Goal: Task Accomplishment & Management: Complete application form

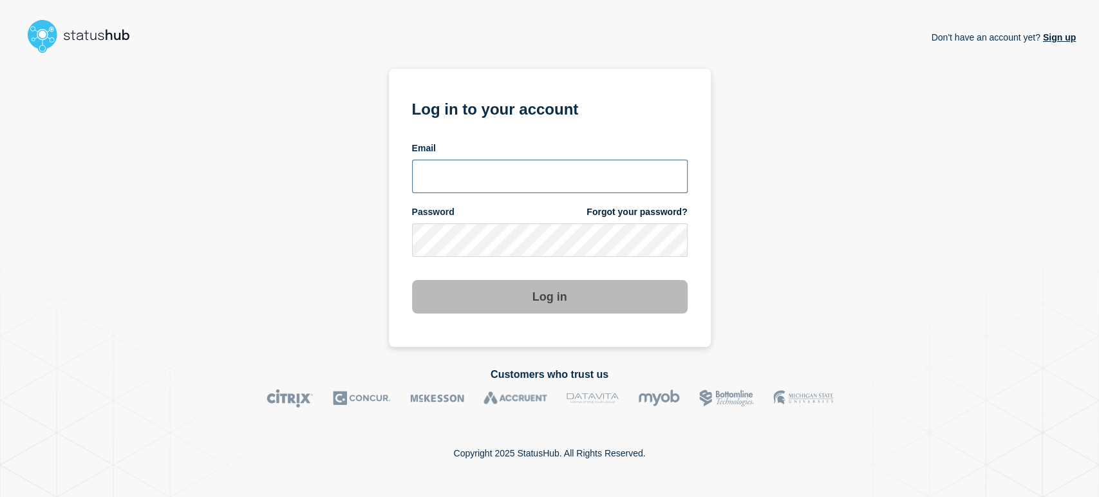
click at [471, 177] on input "email input" at bounding box center [549, 176] width 275 height 33
type input "sean.webb@conexon.us"
click at [412, 280] on button "Log in" at bounding box center [549, 296] width 275 height 33
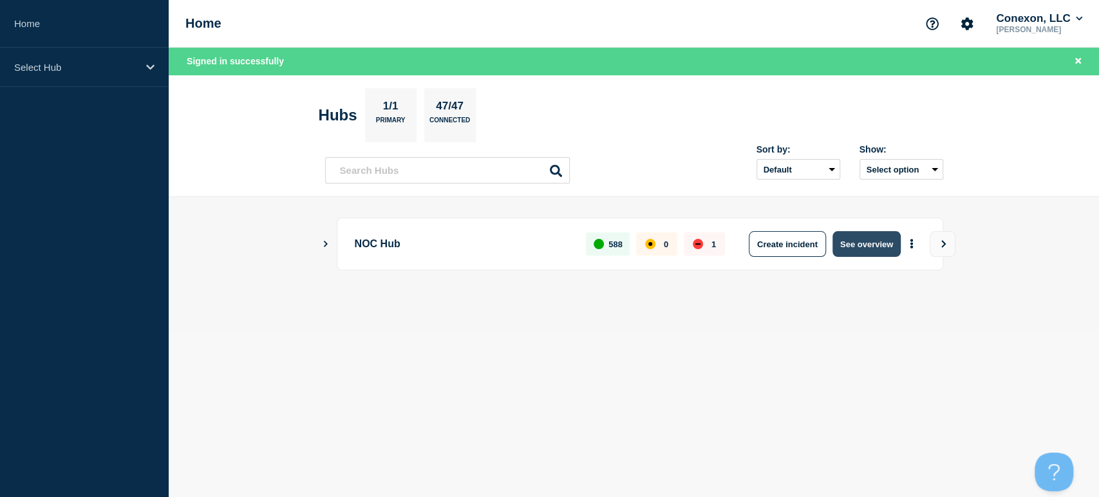
click at [845, 248] on button "See overview" at bounding box center [866, 244] width 68 height 26
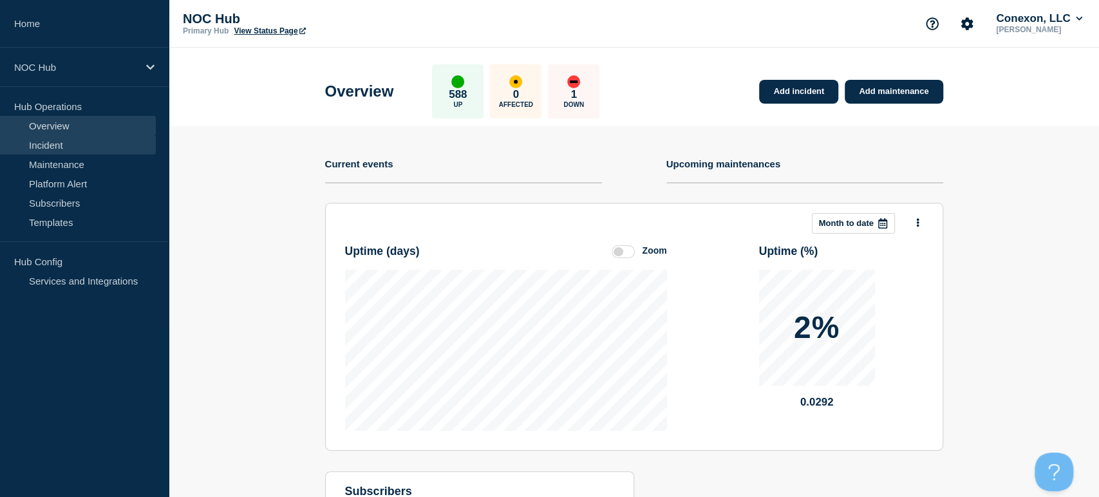
click at [43, 140] on link "Incident" at bounding box center [78, 144] width 156 height 19
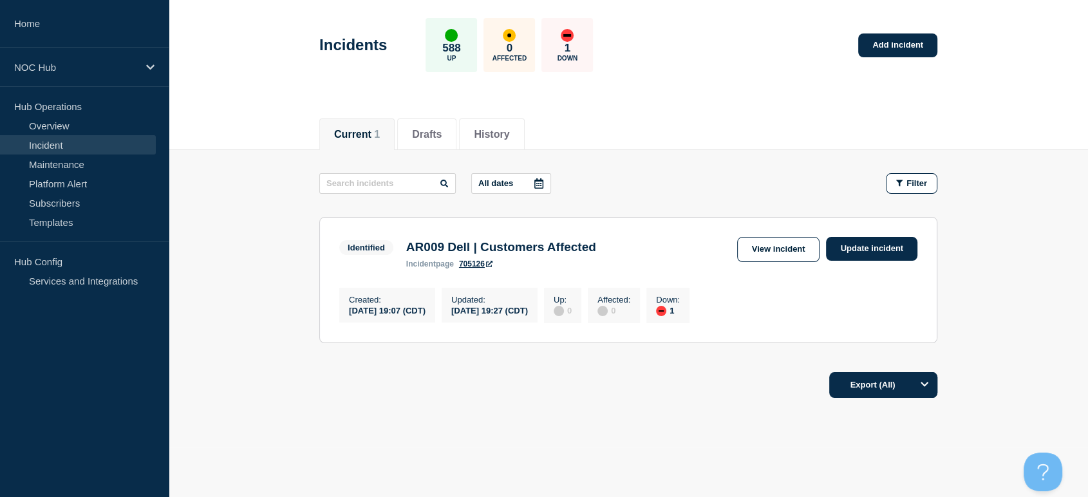
scroll to position [71, 0]
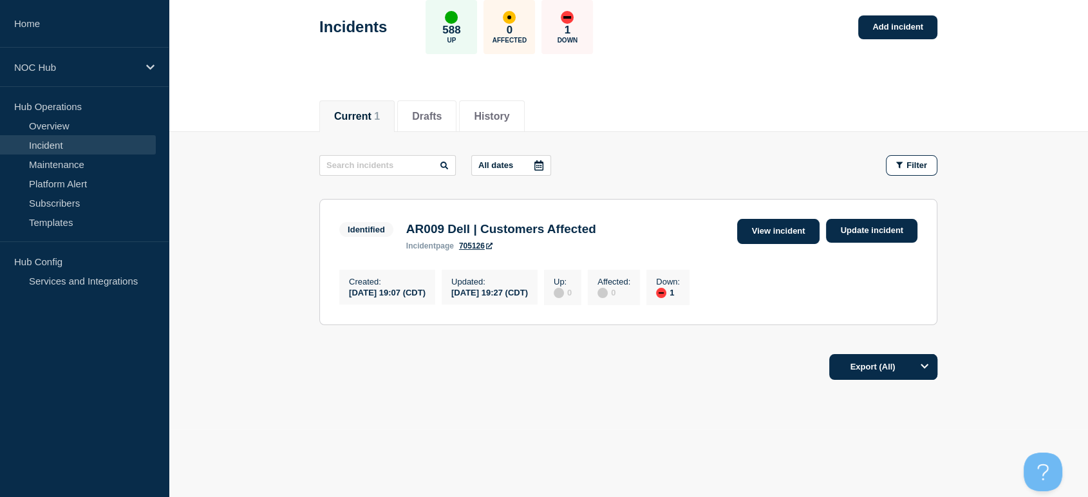
click at [767, 227] on link "View incident" at bounding box center [778, 231] width 83 height 25
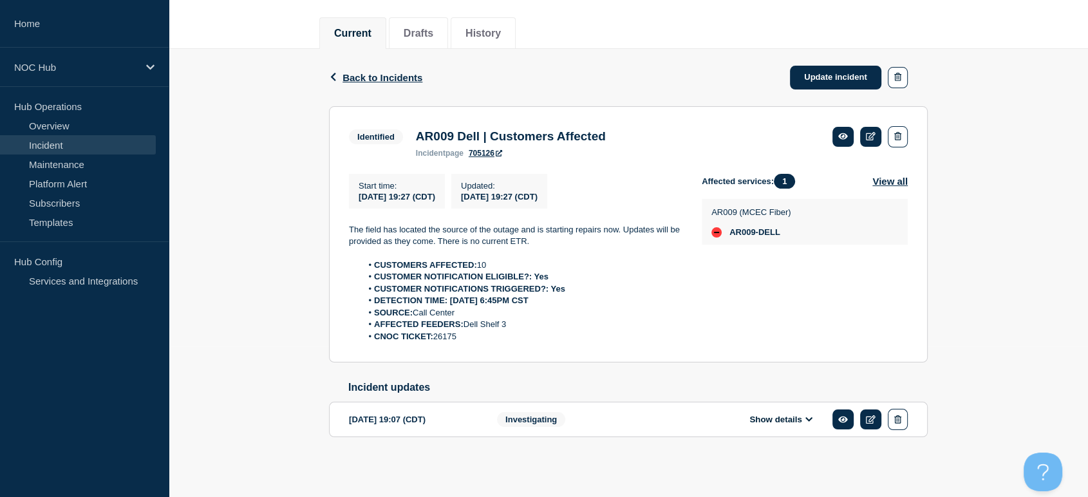
scroll to position [158, 0]
drag, startPoint x: 343, startPoint y: 212, endPoint x: 530, endPoint y: 333, distance: 223.0
click at [530, 333] on section "Identified AR009 Dell | Customers Affected incident page 705126 Start time : [D…" at bounding box center [628, 234] width 599 height 257
click at [814, 418] on button "Show details" at bounding box center [780, 419] width 71 height 11
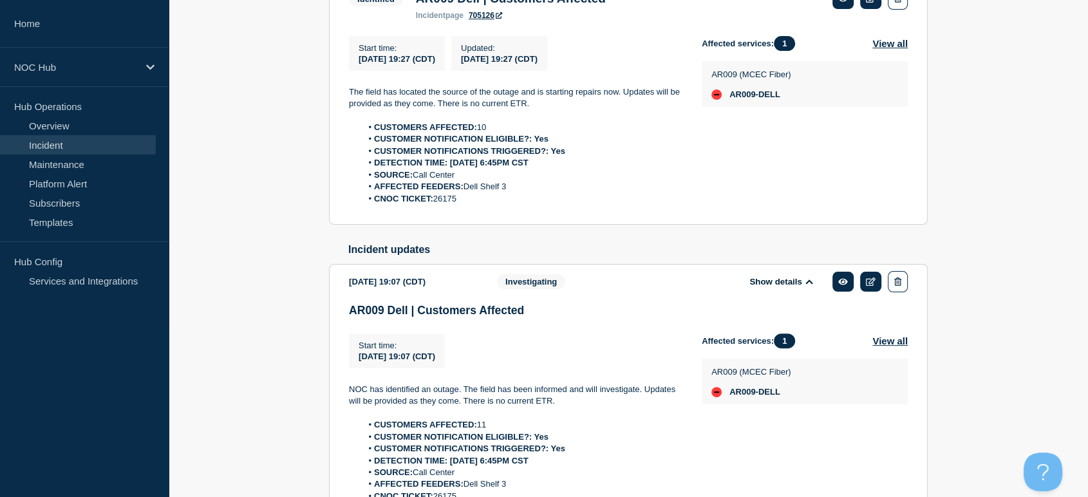
scroll to position [444, 0]
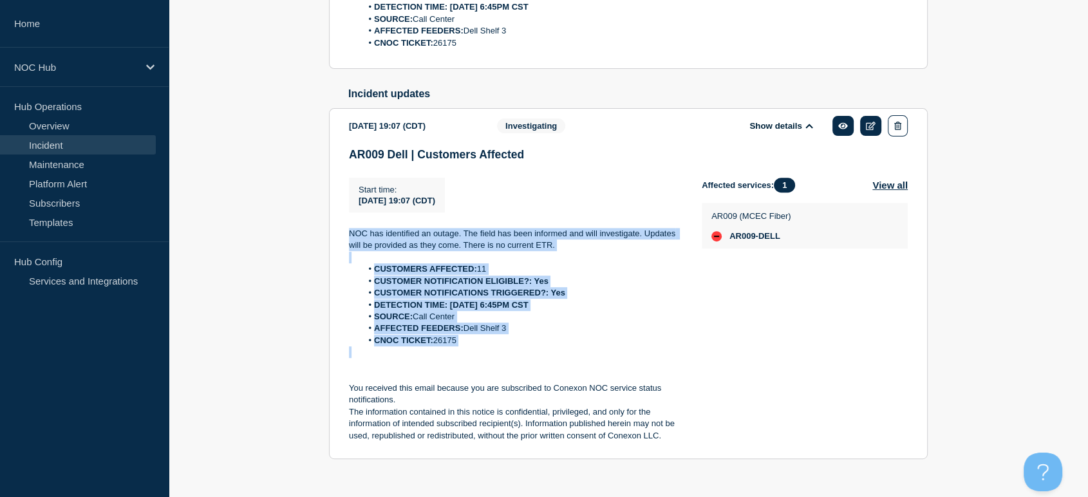
drag, startPoint x: 344, startPoint y: 225, endPoint x: 512, endPoint y: 360, distance: 215.6
click at [512, 360] on section "[DATE] 19:07 (CDT) Show details Investigating AR009 Dell | Customers Affected S…" at bounding box center [628, 283] width 599 height 351
copy div "NOC has identified an outage. The field has been informed and will investigate.…"
click at [630, 311] on li "DETECTION TIME: [DATE] 6:45PM CST" at bounding box center [522, 305] width 320 height 12
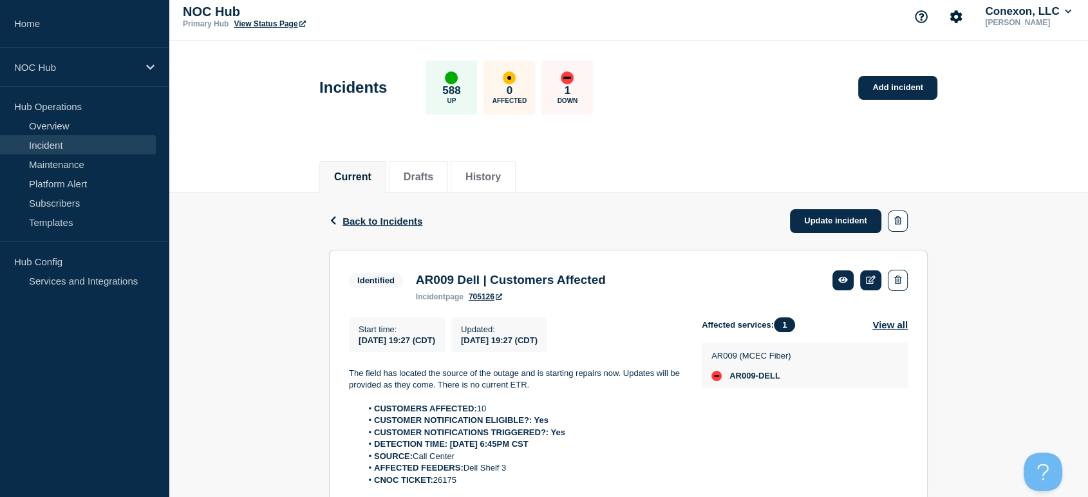
scroll to position [0, 0]
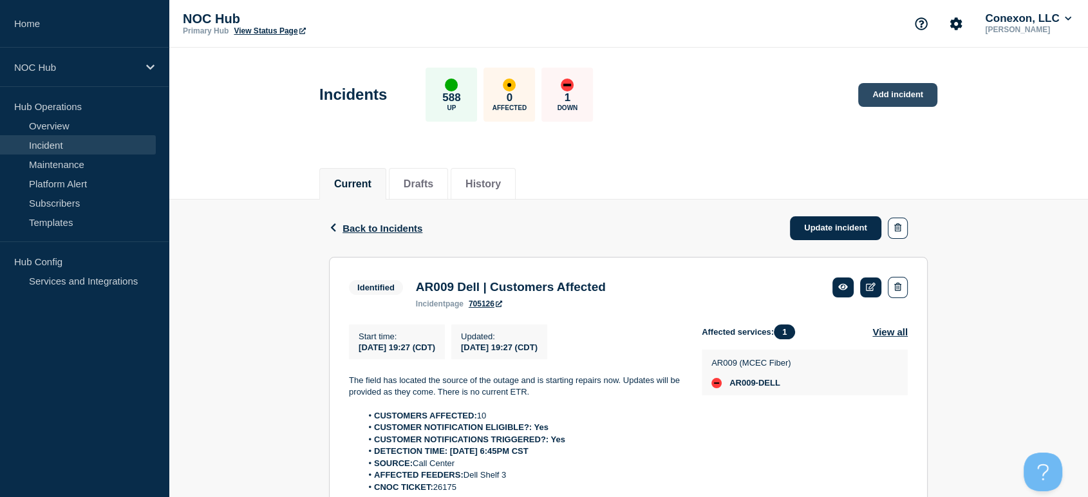
click at [888, 86] on link "Add incident" at bounding box center [897, 95] width 79 height 24
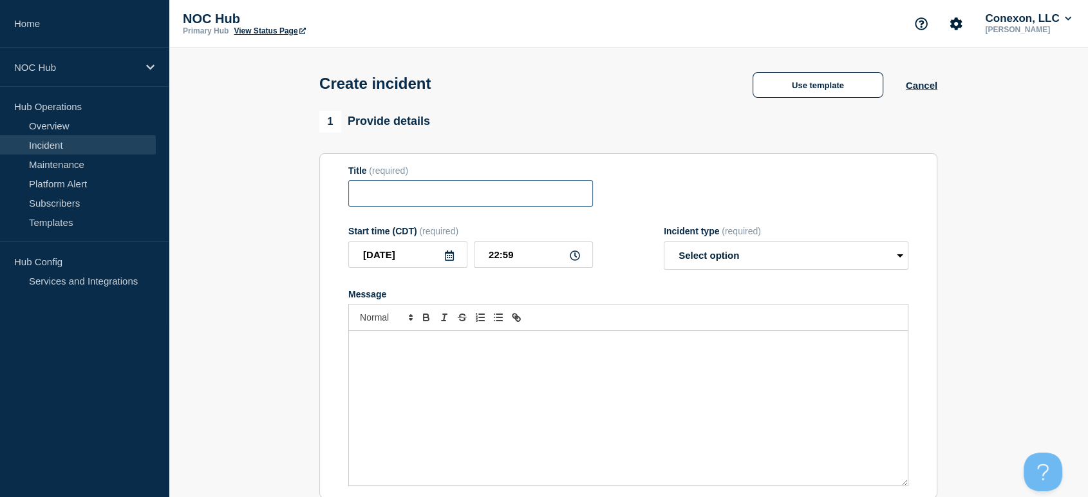
click at [435, 201] on input "Title" at bounding box center [470, 193] width 245 height 26
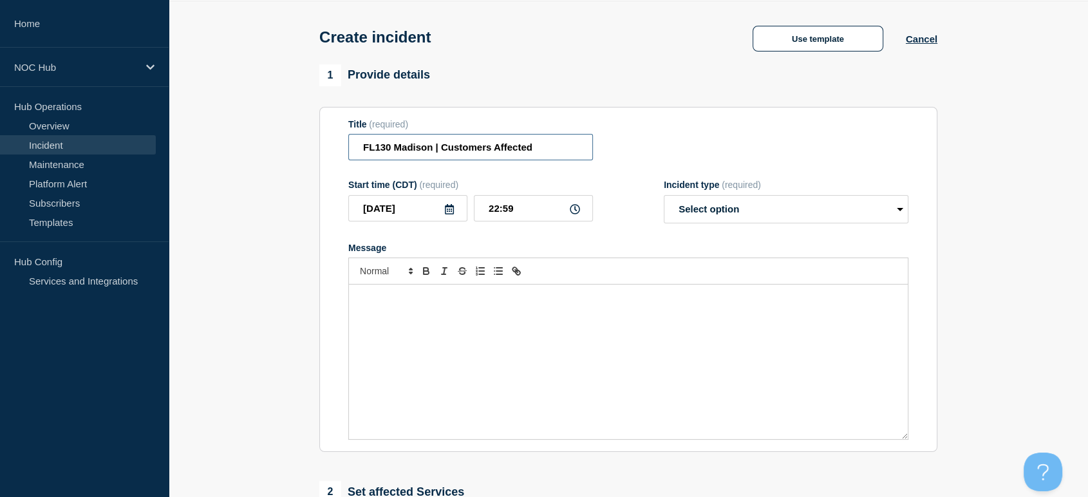
scroll to position [71, 0]
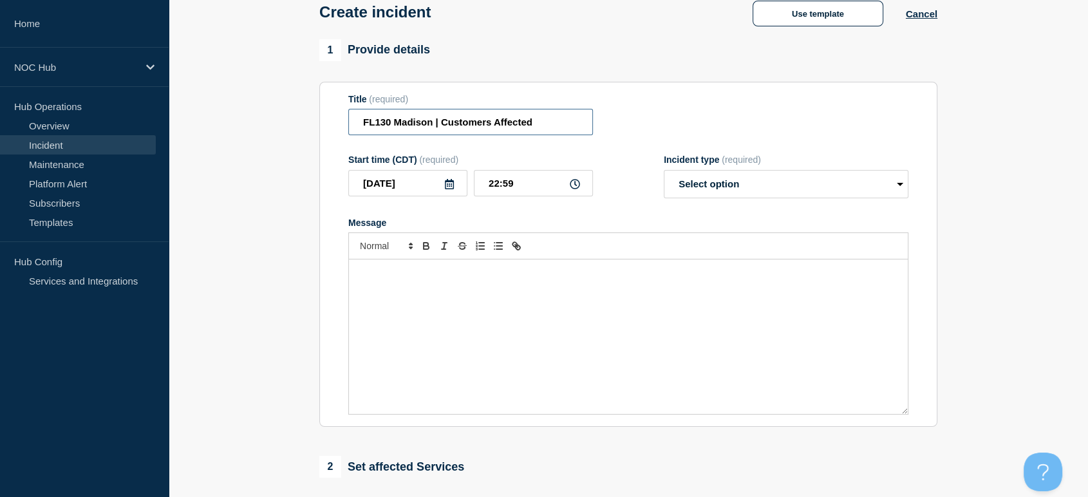
type input "FL130 Madison | Customers Affected"
click at [513, 318] on div "Message" at bounding box center [628, 336] width 559 height 154
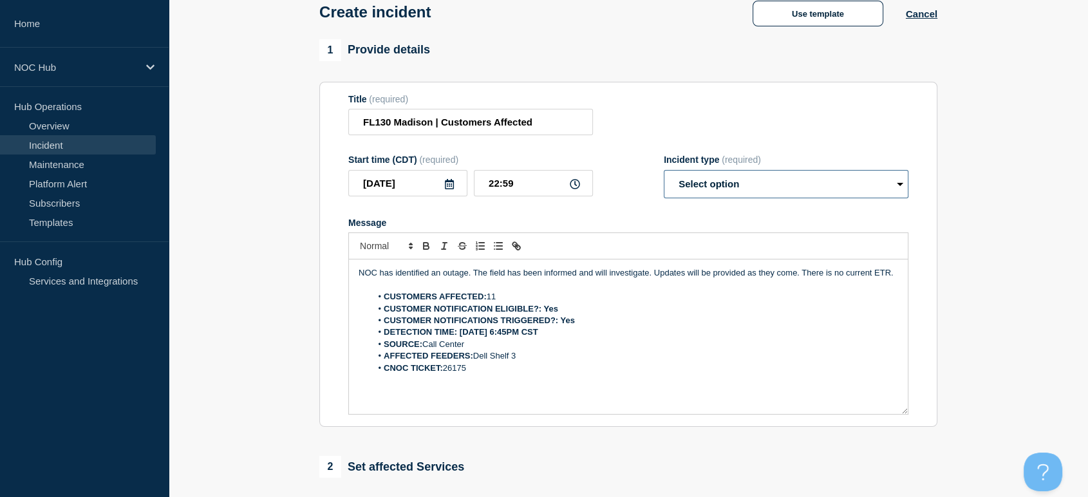
click at [696, 181] on select "Select option Investigating Identified Monitoring" at bounding box center [786, 184] width 245 height 28
select select "investigating"
click at [664, 173] on select "Select option Investigating Identified Monitoring" at bounding box center [786, 184] width 245 height 28
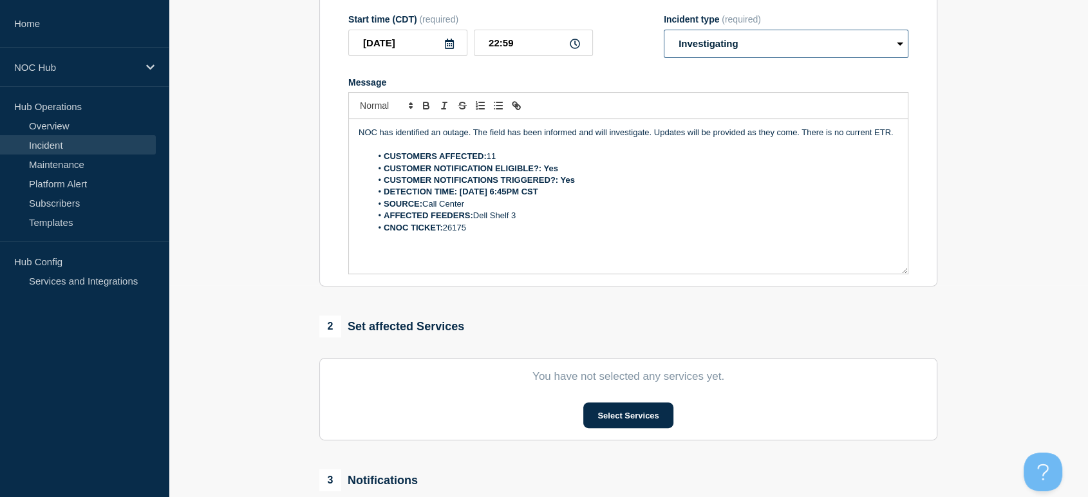
scroll to position [214, 0]
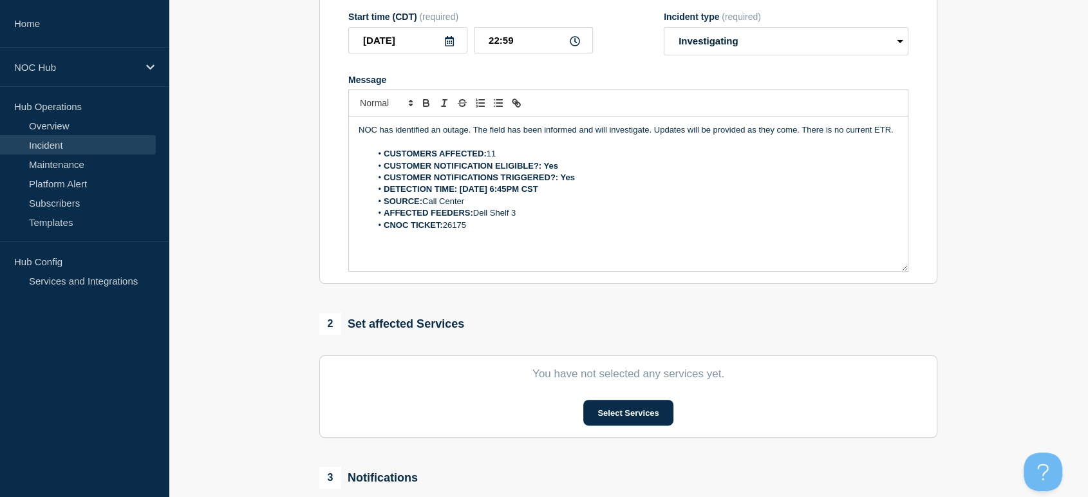
click at [498, 152] on li "CUSTOMERS AFFECTED: 11" at bounding box center [634, 154] width 527 height 12
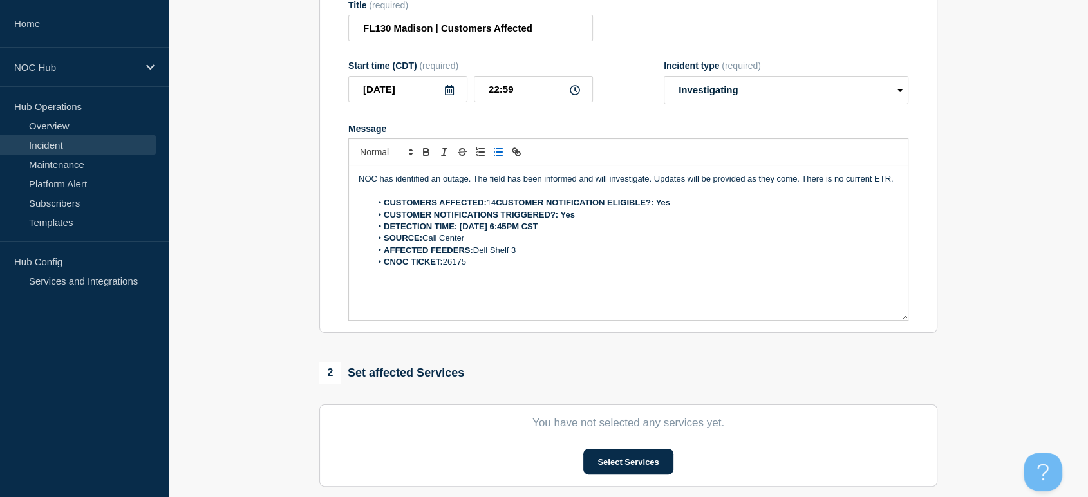
scroll to position [143, 0]
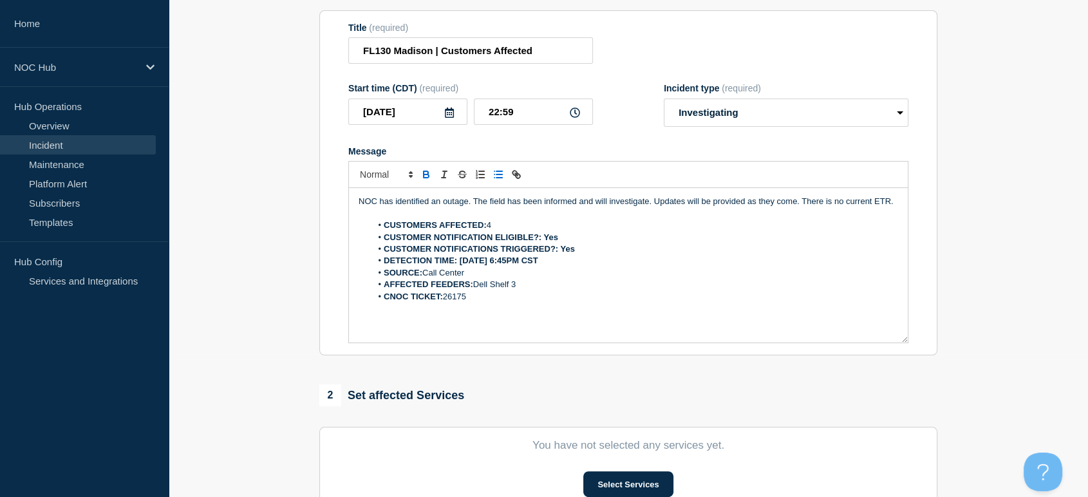
click at [510, 265] on strong "DETECTION TIME: [DATE] 6:45PM CST" at bounding box center [461, 261] width 154 height 10
drag, startPoint x: 470, startPoint y: 277, endPoint x: 425, endPoint y: 279, distance: 44.5
click at [425, 279] on li "SOURCE: Call Center" at bounding box center [634, 273] width 527 height 12
drag, startPoint x: 520, startPoint y: 290, endPoint x: 478, endPoint y: 291, distance: 42.5
click at [478, 290] on li "AFFECTED FEEDERS: Dell Shelf 3" at bounding box center [634, 285] width 527 height 12
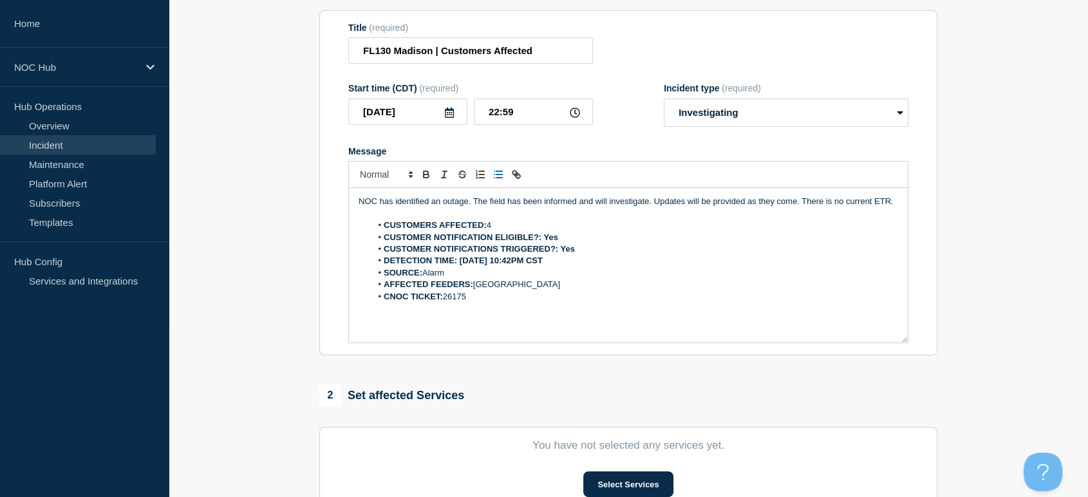
drag, startPoint x: 468, startPoint y: 302, endPoint x: 456, endPoint y: 305, distance: 12.0
click at [467, 302] on li "CNOC TICKET: 26175" at bounding box center [634, 297] width 527 height 12
click at [451, 306] on div "NOC has identified an outage. The field has been informed and will investigate.…" at bounding box center [628, 265] width 559 height 154
click at [466, 303] on li "CNOC TICKET: 26175" at bounding box center [634, 297] width 527 height 12
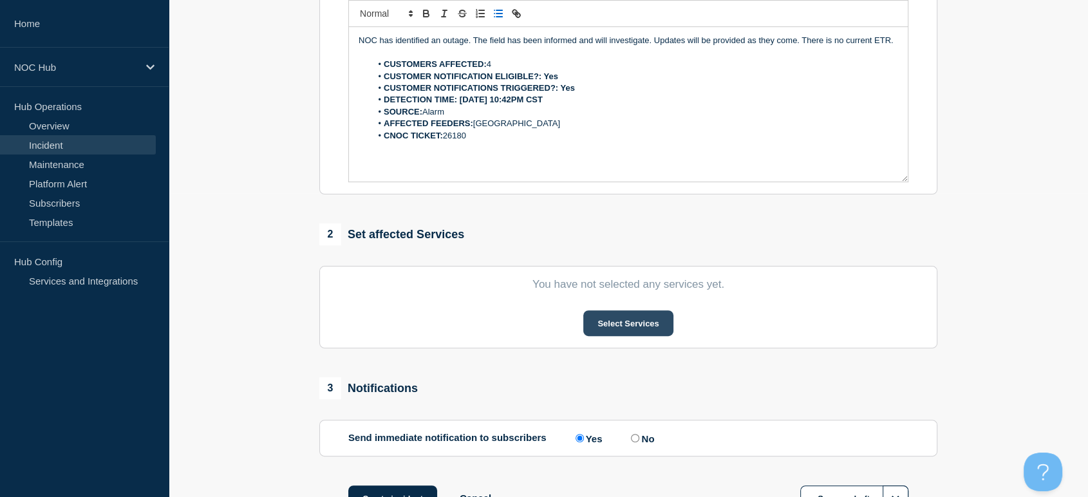
scroll to position [357, 0]
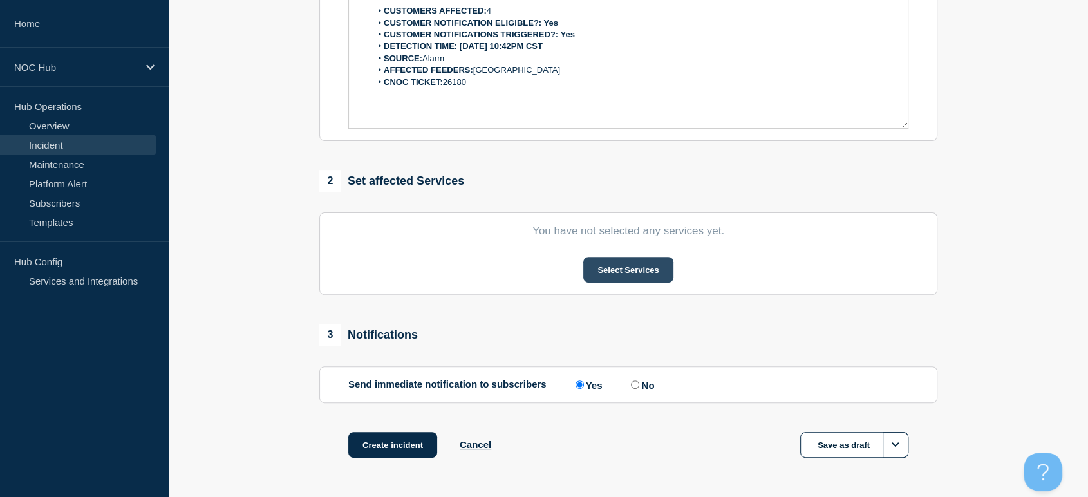
click at [617, 272] on button "Select Services" at bounding box center [627, 270] width 89 height 26
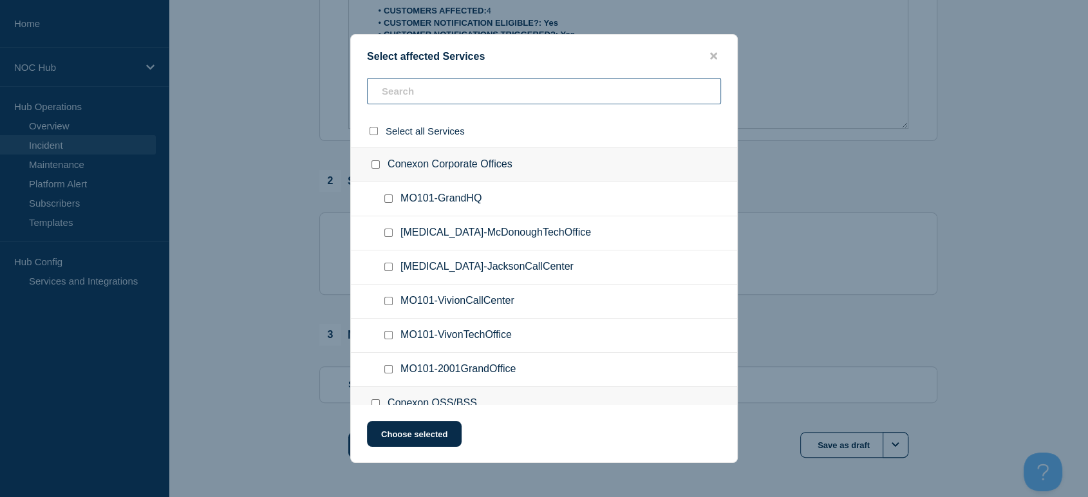
click at [447, 94] on input "text" at bounding box center [544, 91] width 354 height 26
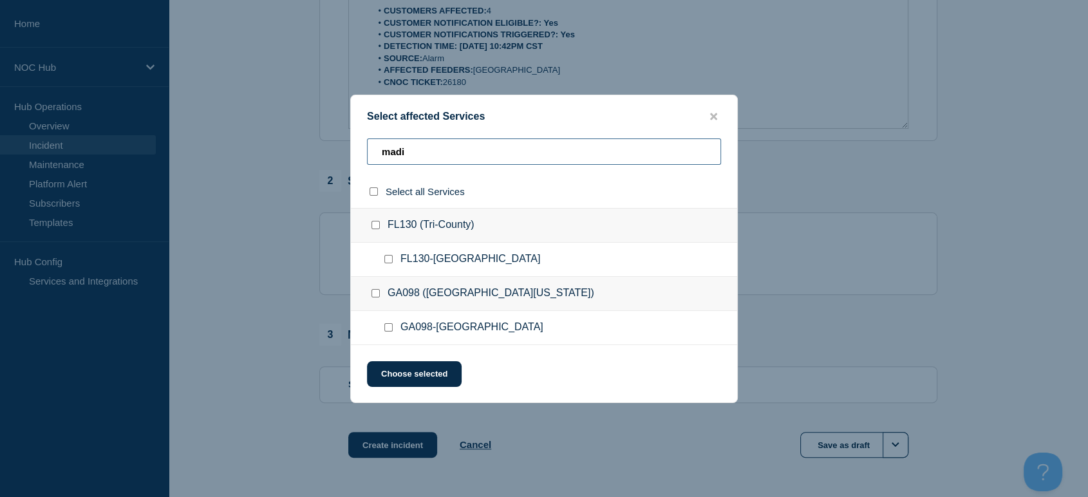
type input "madi"
click at [387, 263] on input "FL130-Madison checkbox" at bounding box center [388, 259] width 8 height 8
checkbox input "true"
click at [424, 371] on button "Choose selected" at bounding box center [414, 374] width 95 height 26
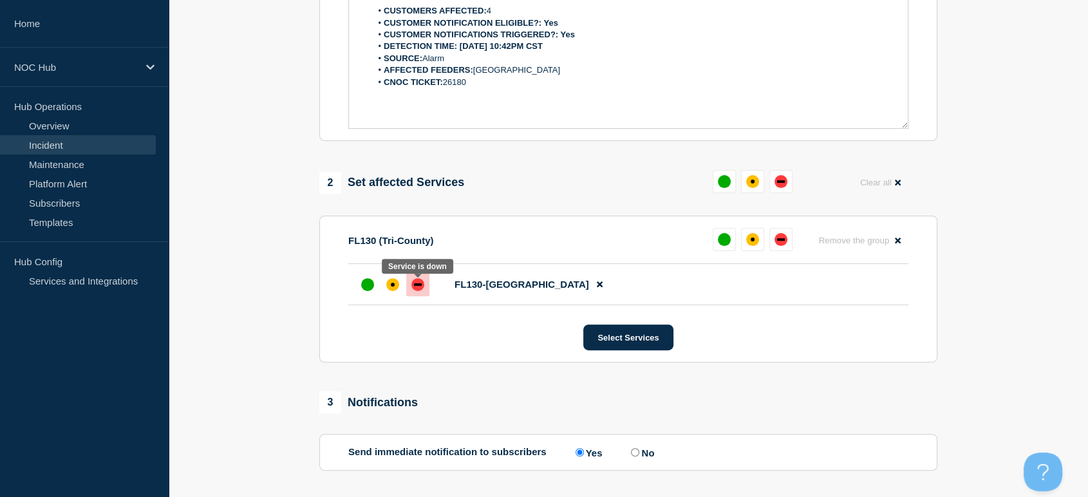
click at [418, 286] on div "down" at bounding box center [418, 284] width 8 height 3
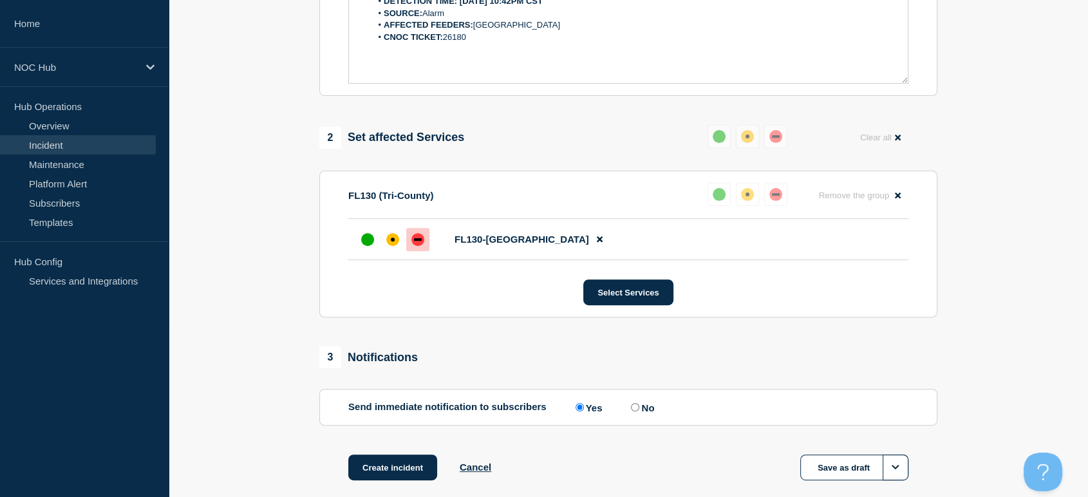
scroll to position [473, 0]
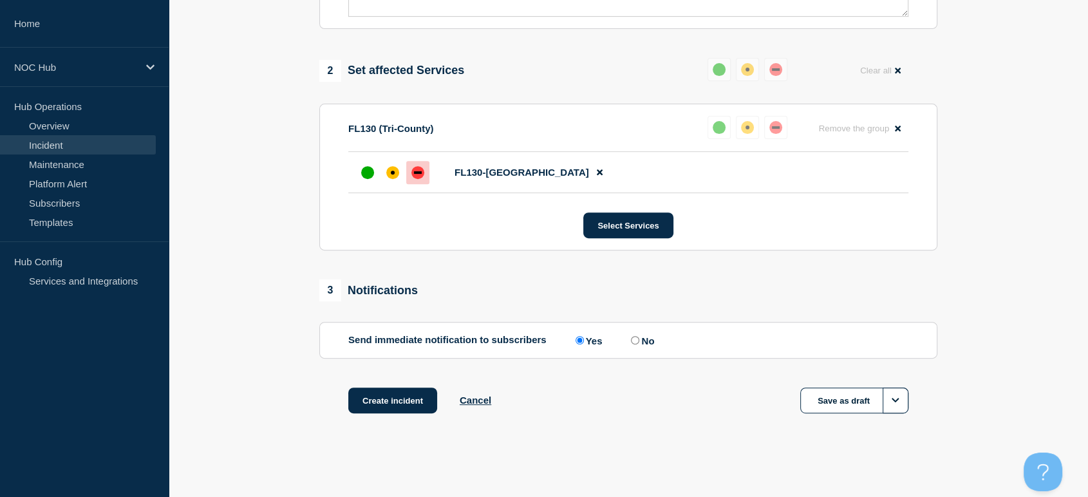
click at [635, 343] on input "No" at bounding box center [635, 340] width 8 height 8
radio input "true"
radio input "false"
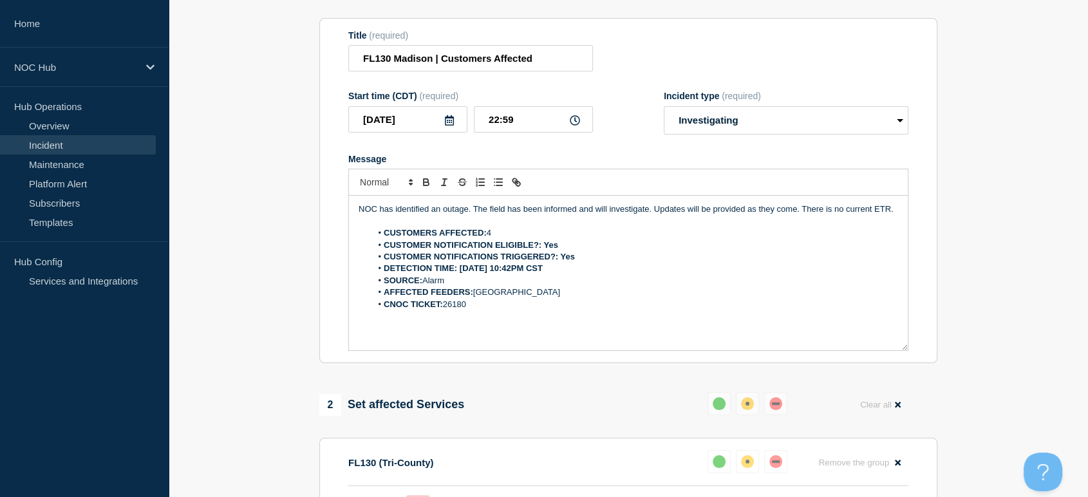
scroll to position [0, 0]
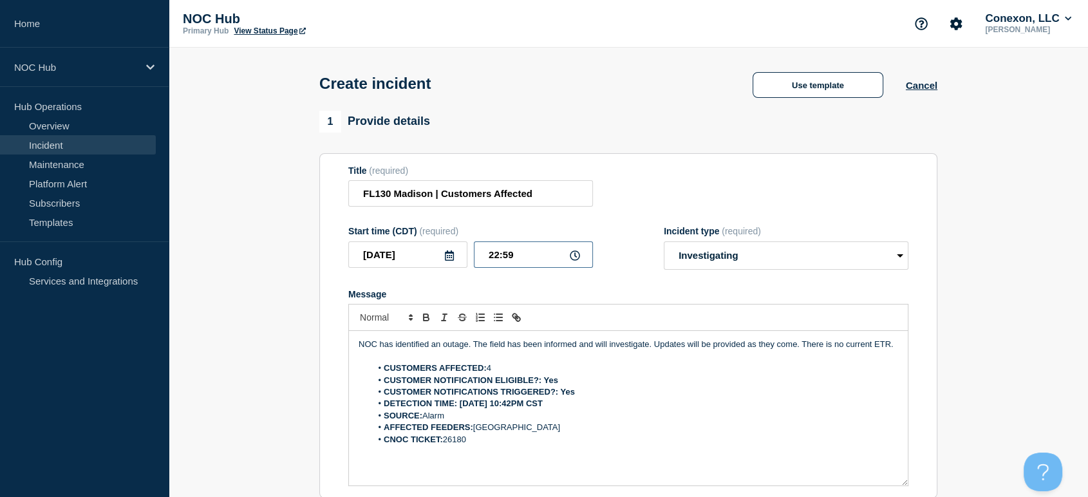
click at [515, 251] on input "22:59" at bounding box center [533, 254] width 119 height 26
click at [503, 257] on input "22:59" at bounding box center [533, 254] width 119 height 26
click at [534, 263] on input "22:59" at bounding box center [533, 254] width 119 height 26
type input "22:42"
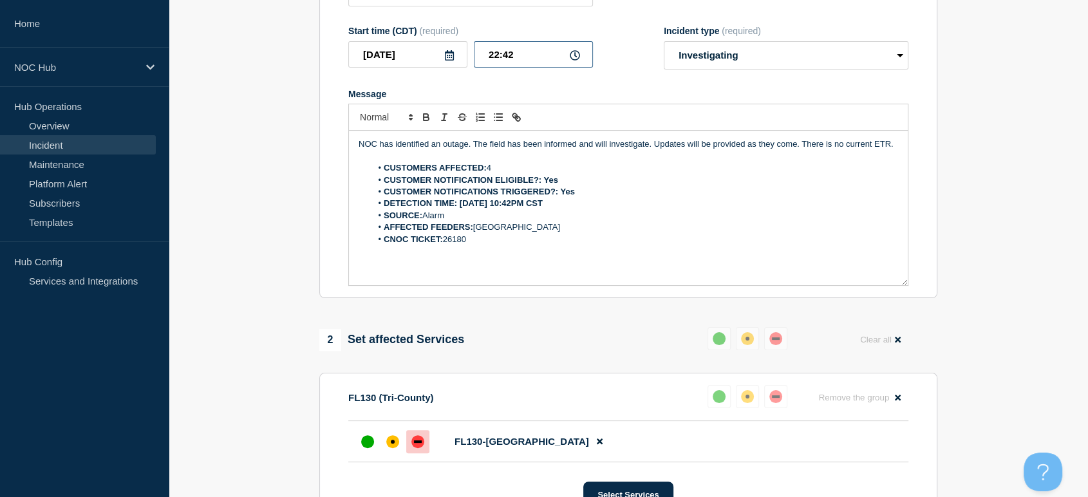
scroll to position [214, 0]
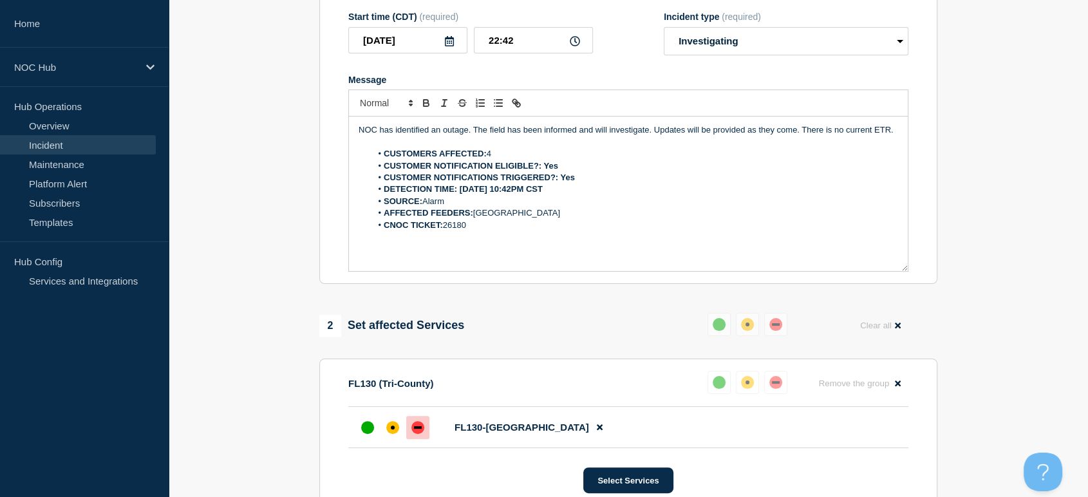
drag, startPoint x: 521, startPoint y: 233, endPoint x: 291, endPoint y: 126, distance: 254.3
click at [292, 126] on section "1 Provide details Title (required) FL130 Madison | Customers Affected Start tim…" at bounding box center [628, 298] width 919 height 805
copy div "NOC has identified an outage. The field has been informed and will investigate.…"
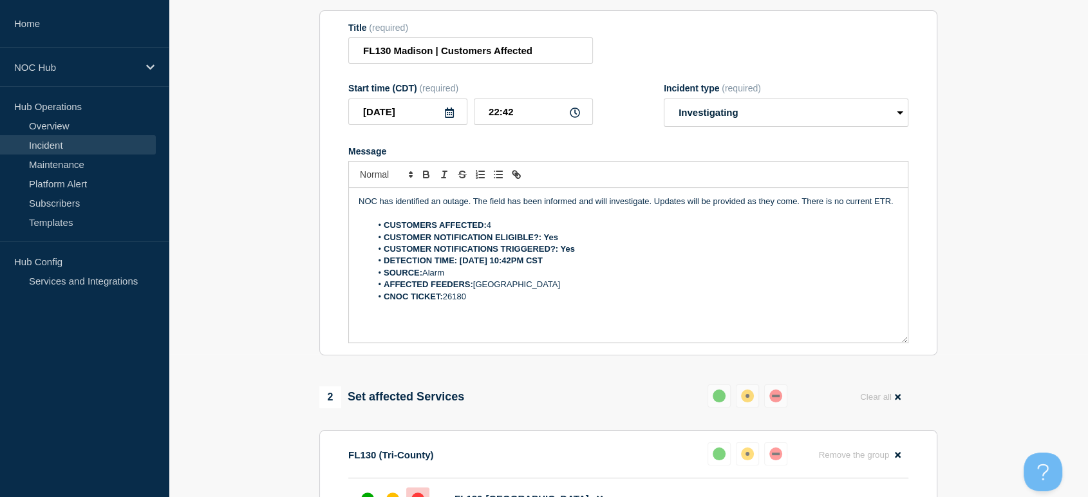
click at [976, 118] on section "1 Provide details Title (required) FL130 Madison | Customers Affected Start tim…" at bounding box center [628, 370] width 919 height 805
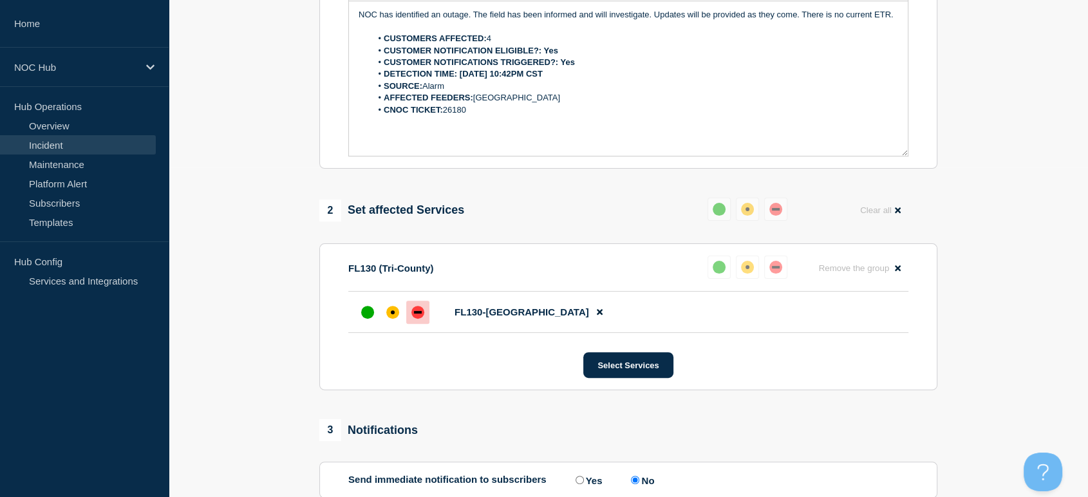
scroll to position [473, 0]
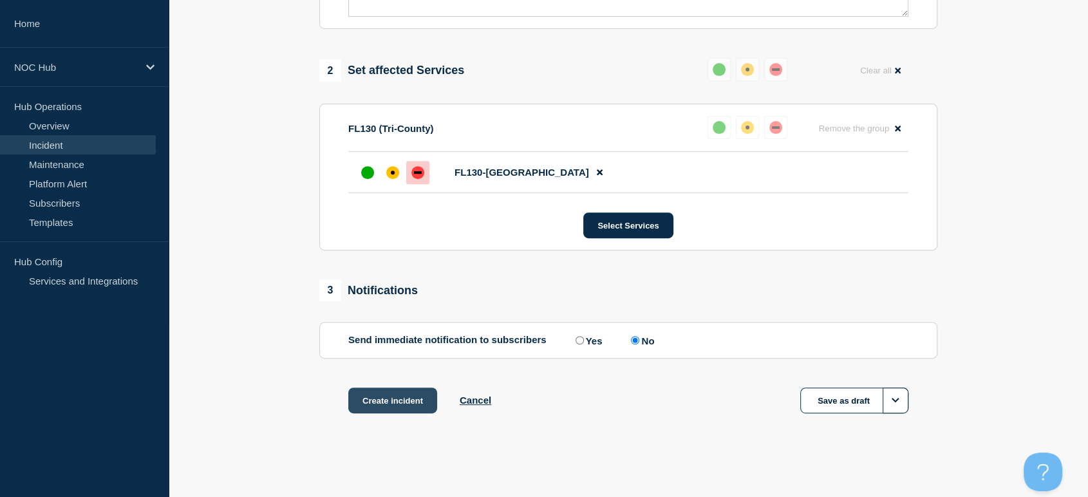
click at [376, 405] on button "Create incident" at bounding box center [392, 400] width 89 height 26
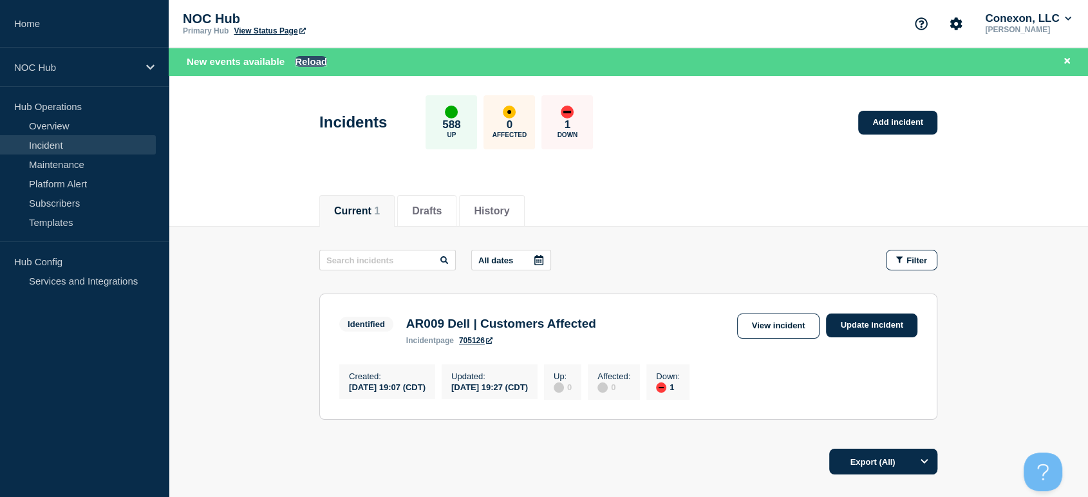
click at [313, 57] on button "Reload" at bounding box center [311, 61] width 32 height 11
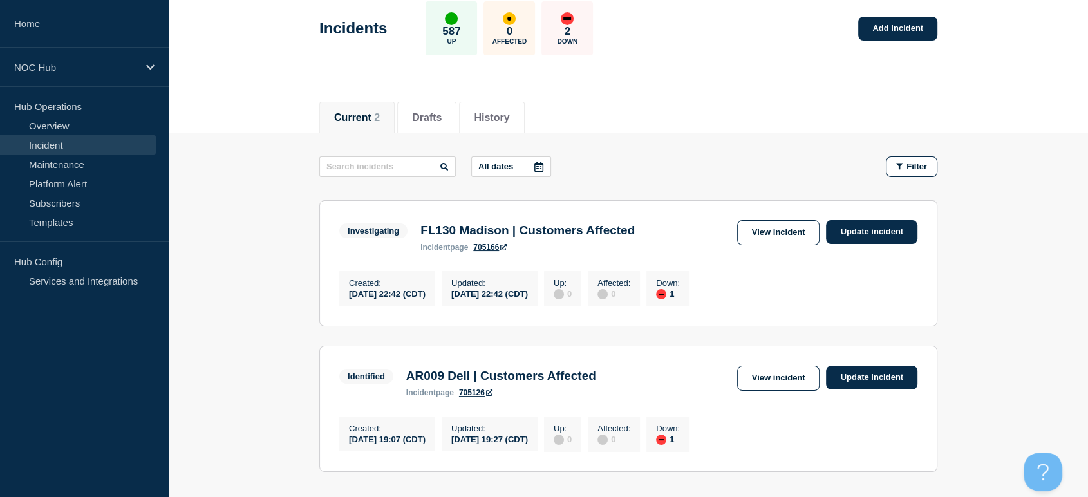
scroll to position [143, 0]
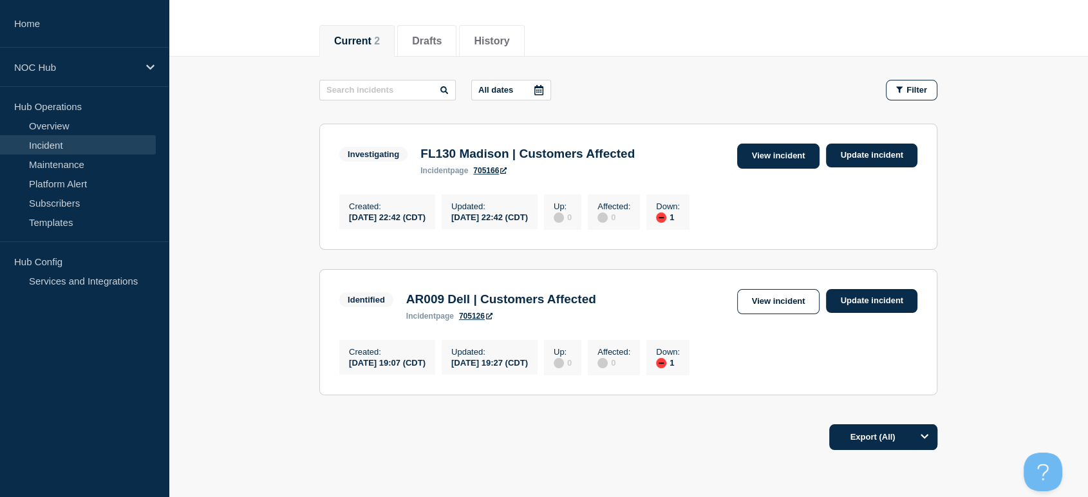
click at [749, 163] on link "View incident" at bounding box center [778, 156] width 83 height 25
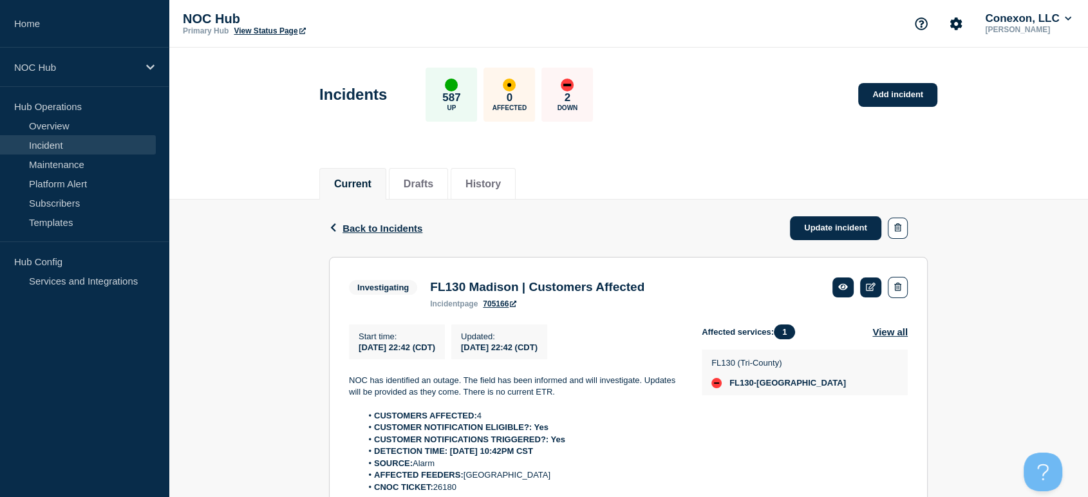
click at [502, 308] on link "705166" at bounding box center [499, 303] width 33 height 9
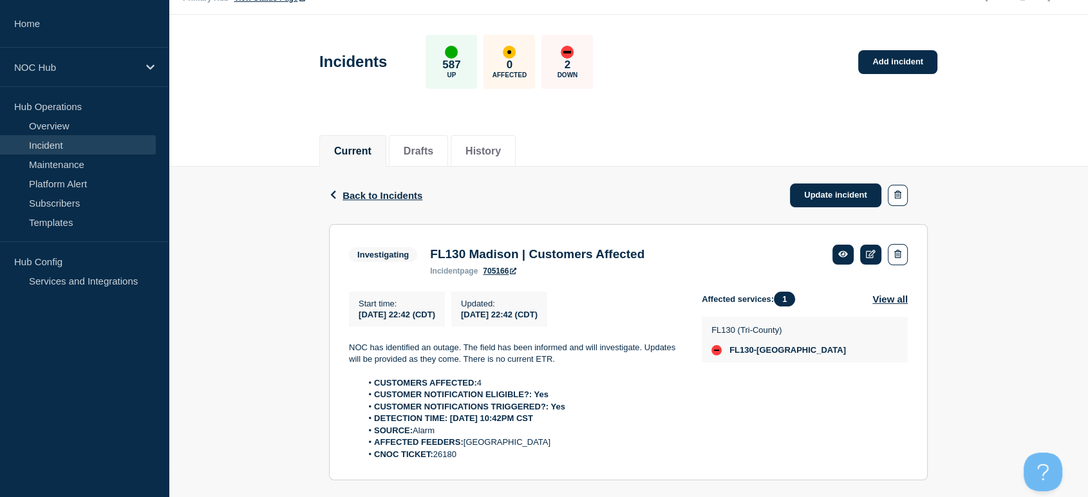
scroll to position [59, 0]
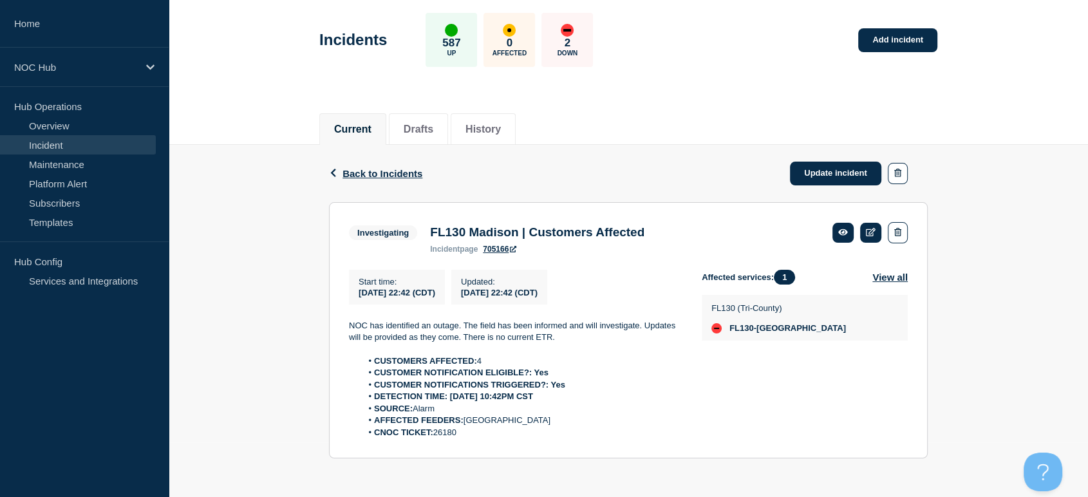
drag, startPoint x: 345, startPoint y: 385, endPoint x: 501, endPoint y: 440, distance: 165.7
click at [501, 440] on section "Investigating FL130 Madison | Customers Affected incident page 705166 Start tim…" at bounding box center [628, 330] width 599 height 257
copy div "NOC has identified an outage. The field has been informed and will investigate.…"
click at [610, 127] on div "Current Drafts History" at bounding box center [628, 122] width 618 height 44
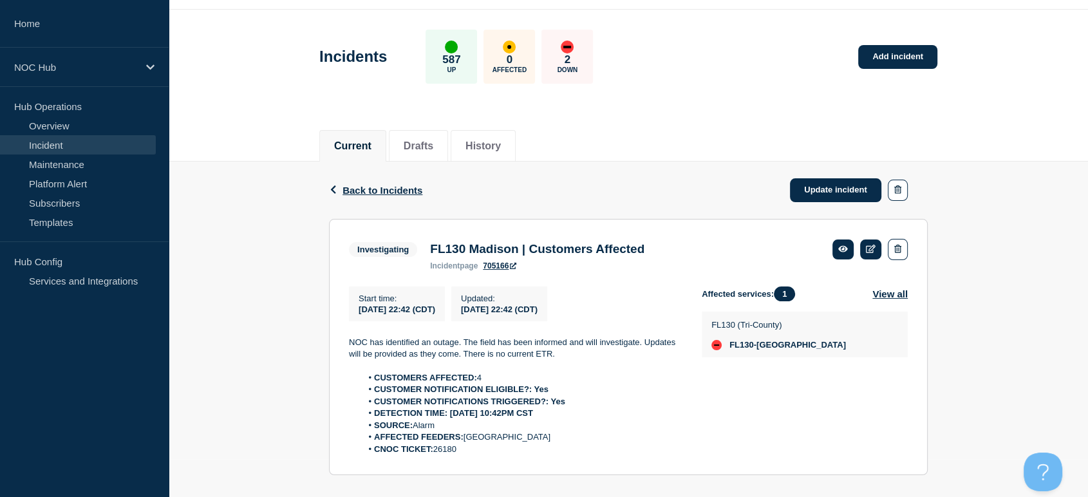
scroll to position [59, 0]
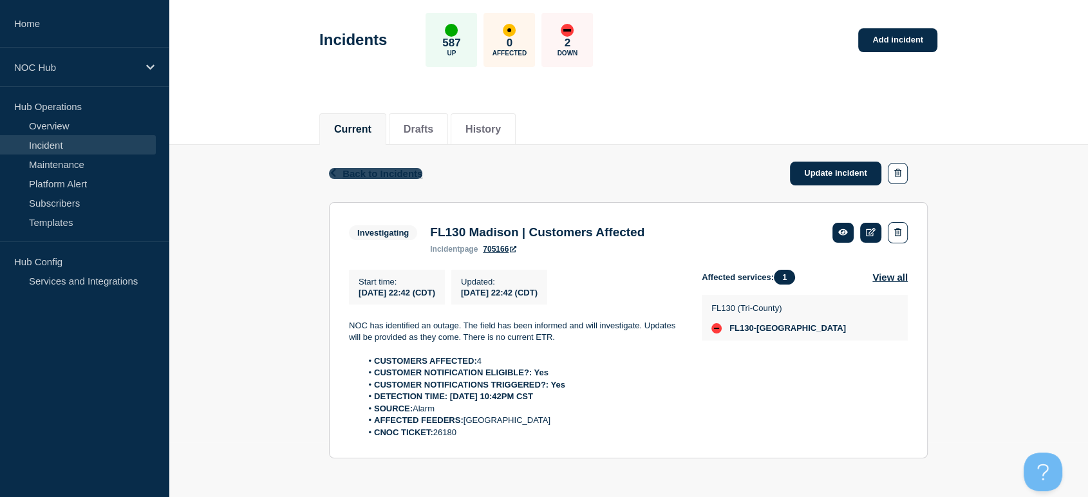
click at [373, 170] on span "Back to Incidents" at bounding box center [382, 173] width 80 height 11
